Goal: Find specific page/section: Find specific page/section

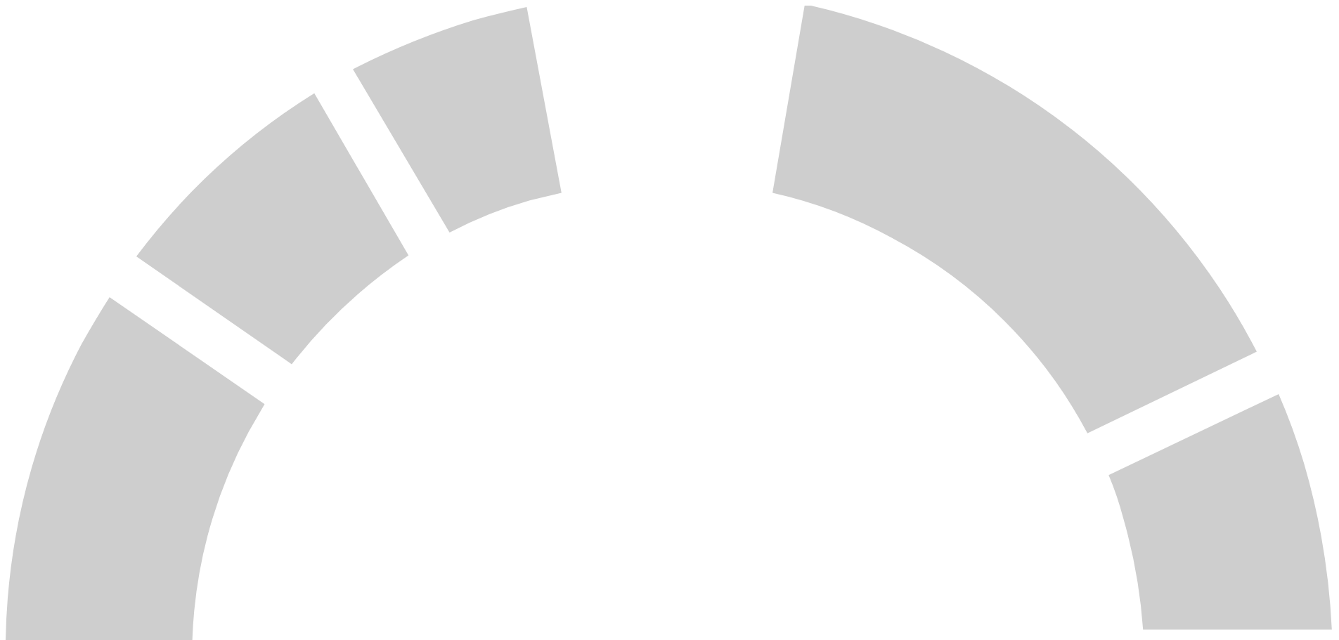
drag, startPoint x: 335, startPoint y: 155, endPoint x: 357, endPoint y: 172, distance: 28.0
click at [337, 157] on icon at bounding box center [272, 228] width 272 height 271
